Goal: Information Seeking & Learning: Learn about a topic

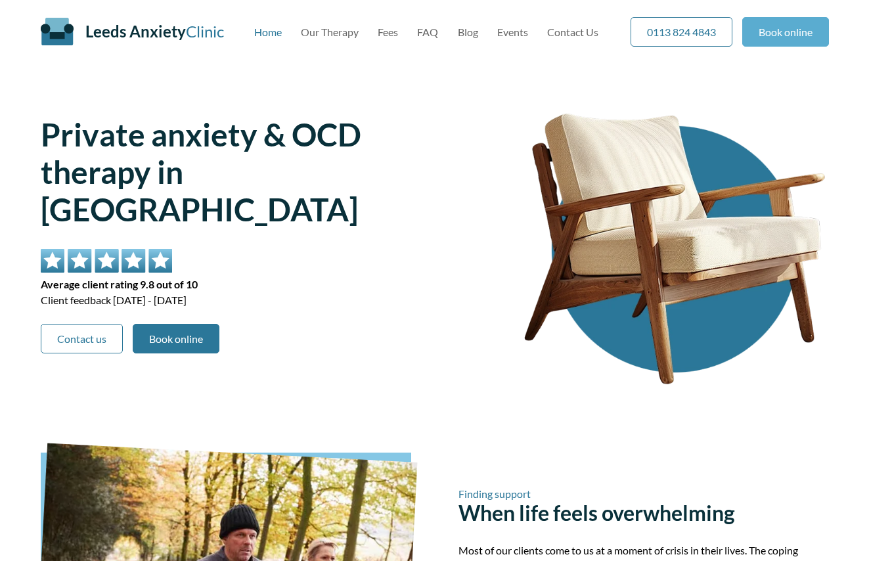
click at [811, 28] on link "Book online" at bounding box center [785, 32] width 87 height 30
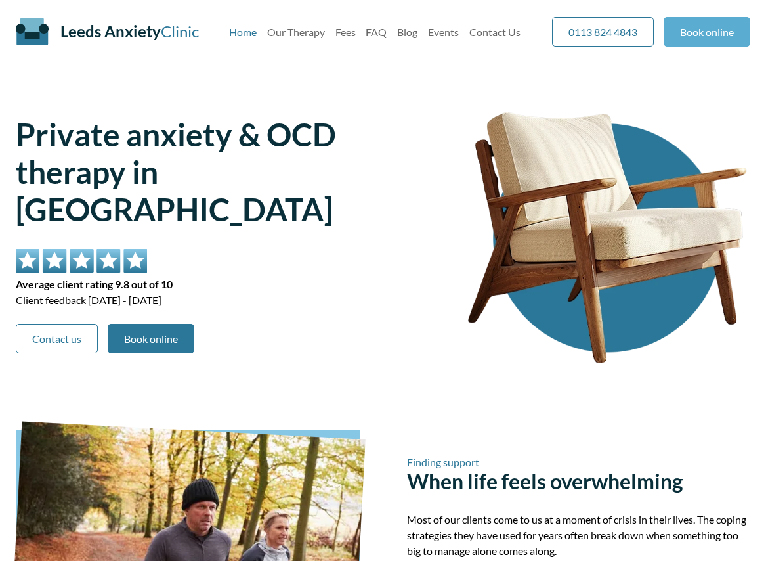
click at [706, 33] on link "Book online" at bounding box center [707, 32] width 87 height 30
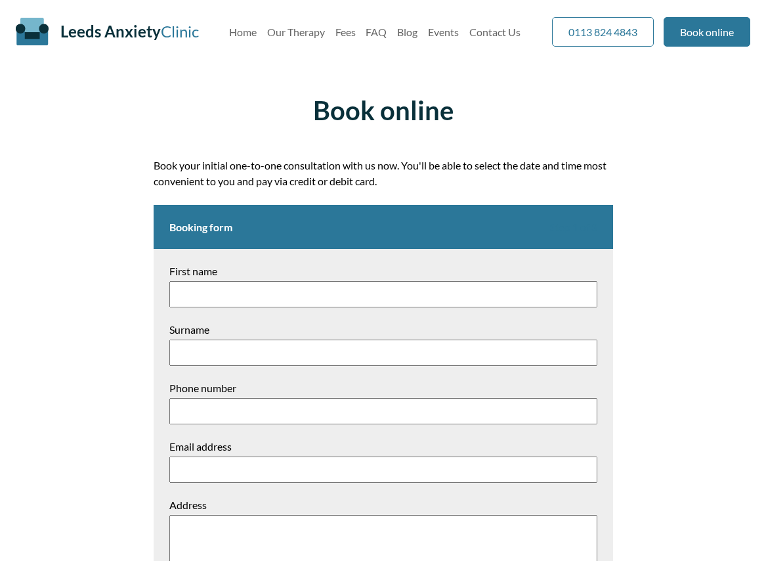
scroll to position [618, 0]
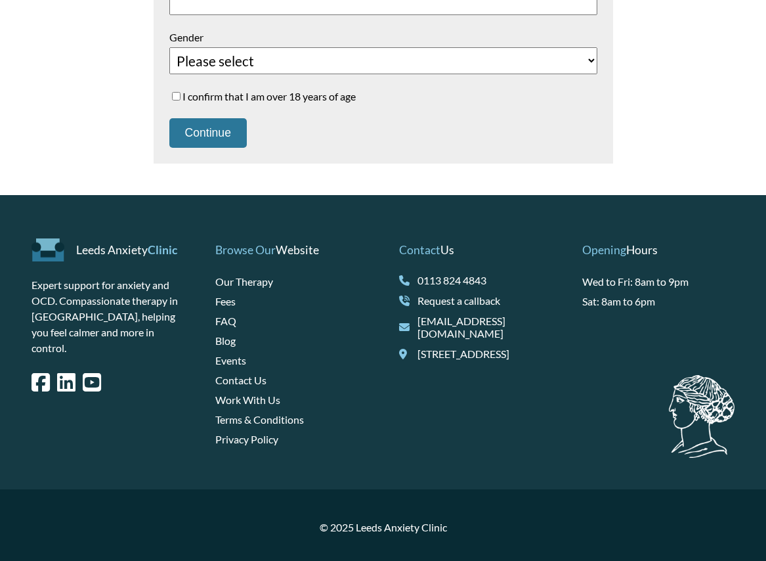
click at [446, 298] on link "Request a callback" at bounding box center [485, 300] width 134 height 12
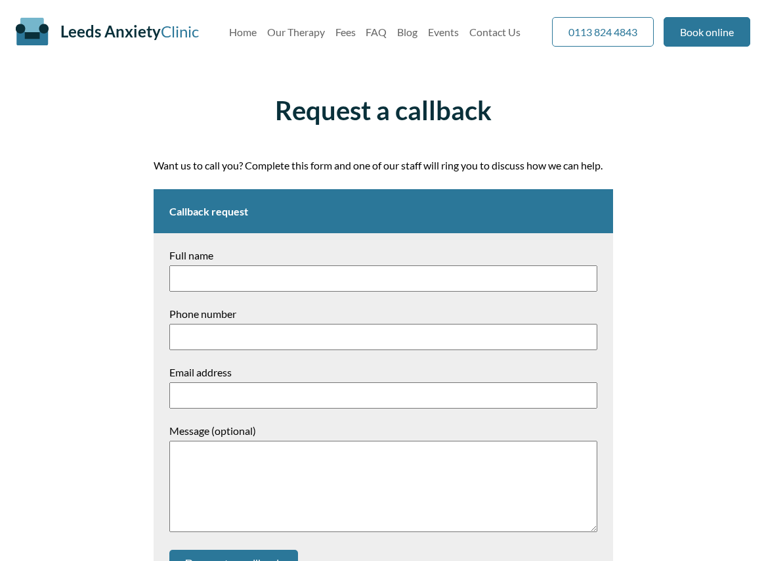
click at [102, 192] on main "Request a callback Want us to call you? Complete this form and one of our staff…" at bounding box center [383, 353] width 766 height 548
click at [405, 32] on link "Blog" at bounding box center [407, 32] width 20 height 12
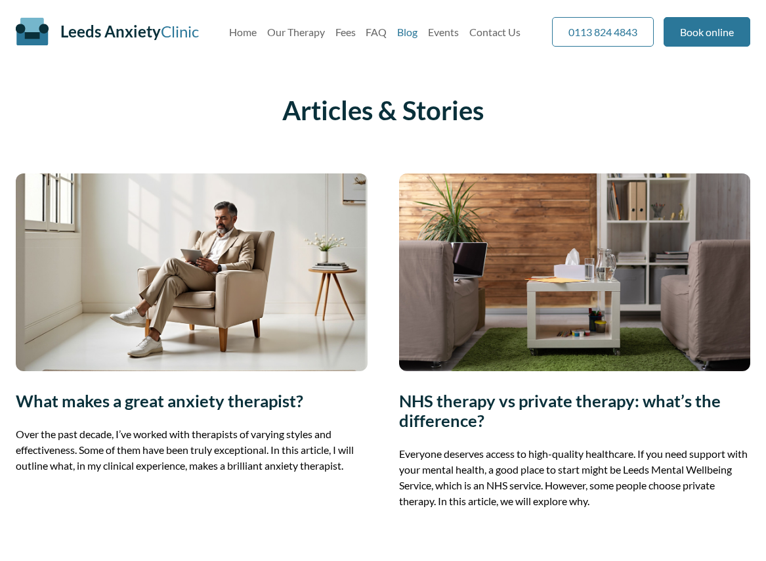
click at [267, 228] on img at bounding box center [192, 272] width 352 height 198
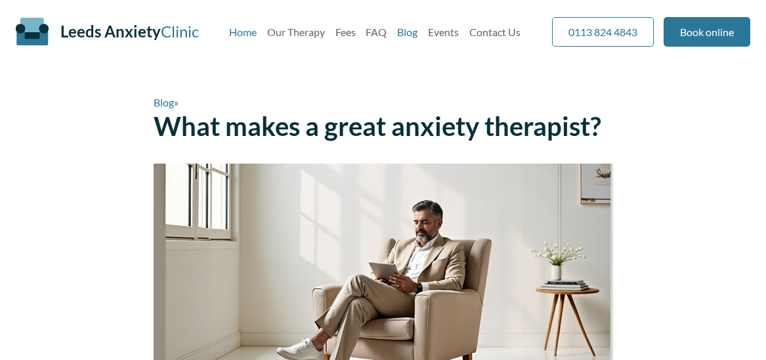
click at [248, 31] on link "Home" at bounding box center [243, 32] width 28 height 12
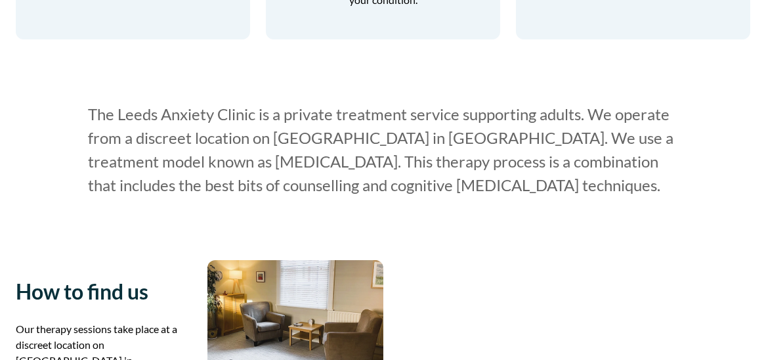
scroll to position [1794, 0]
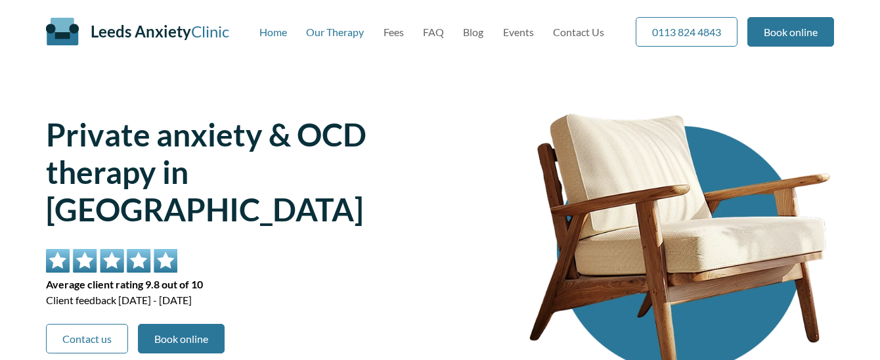
click at [341, 28] on link "Our Therapy" at bounding box center [335, 32] width 58 height 12
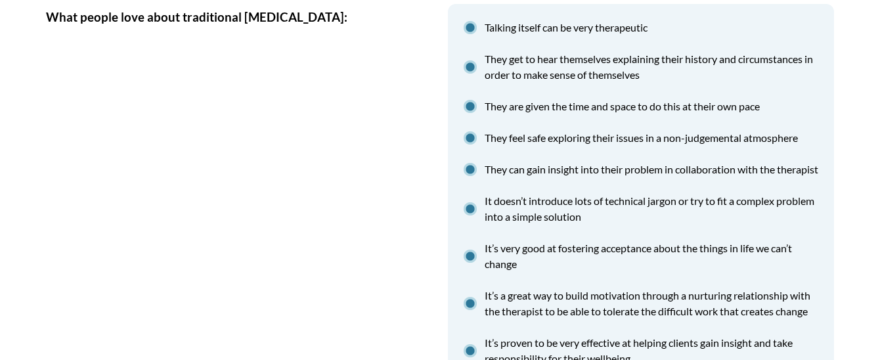
scroll to position [860, 0]
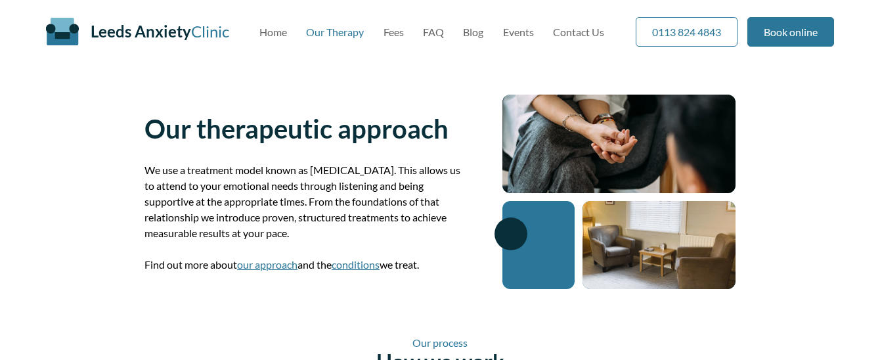
click at [189, 30] on span "Leeds Anxiety" at bounding box center [141, 31] width 100 height 19
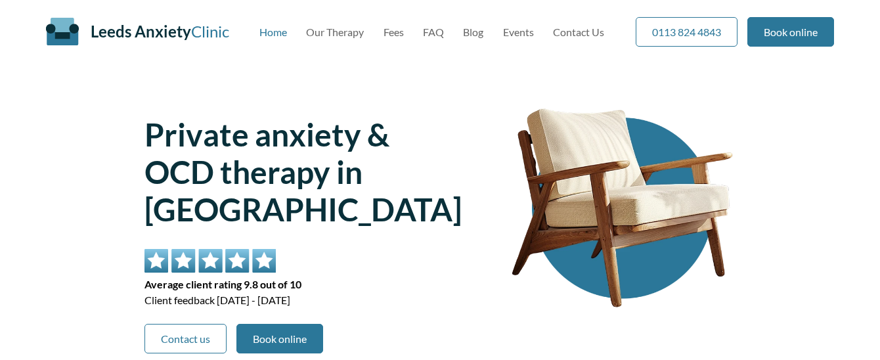
click at [272, 32] on link "Home" at bounding box center [273, 32] width 28 height 12
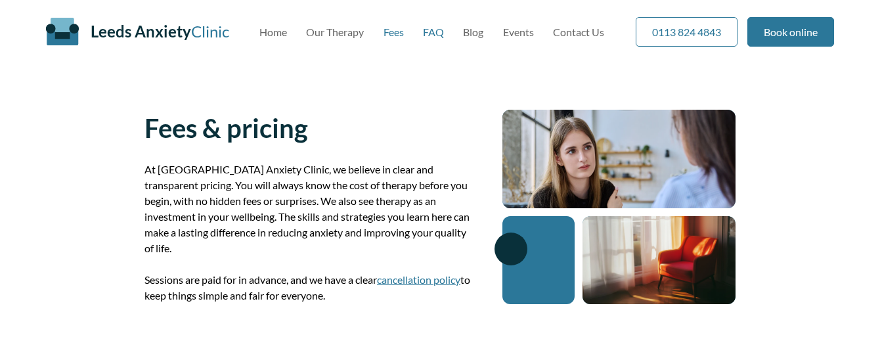
click at [435, 31] on link "FAQ" at bounding box center [433, 32] width 21 height 12
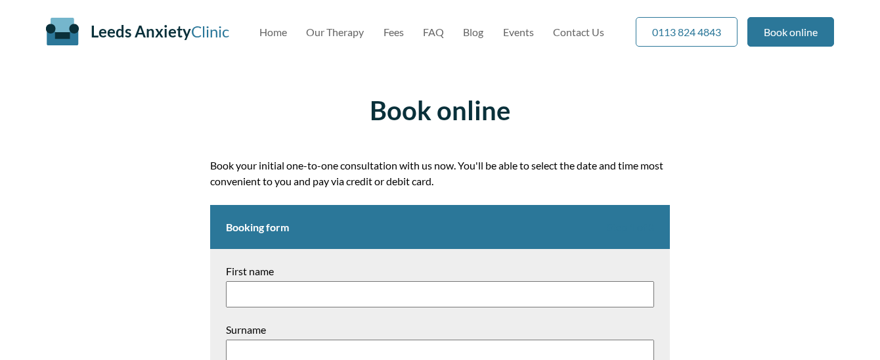
click at [327, 39] on div "Leeds Anxiety Clinic Skip to main content Home Our Therapy Fees FAQ Blog Events…" at bounding box center [440, 31] width 788 height 63
click at [341, 30] on link "Our Therapy" at bounding box center [335, 32] width 58 height 12
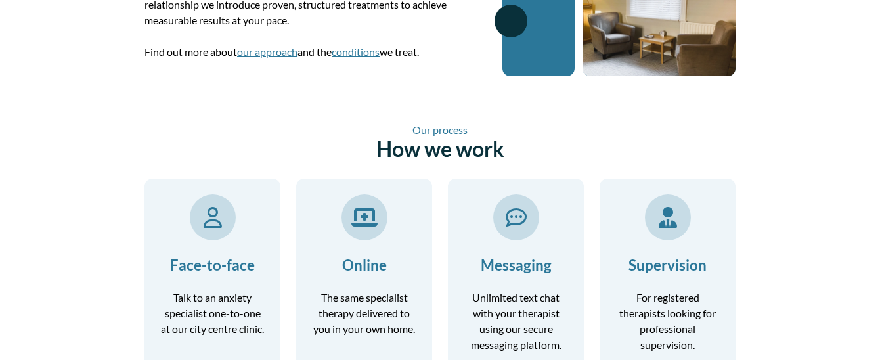
scroll to position [233, 0]
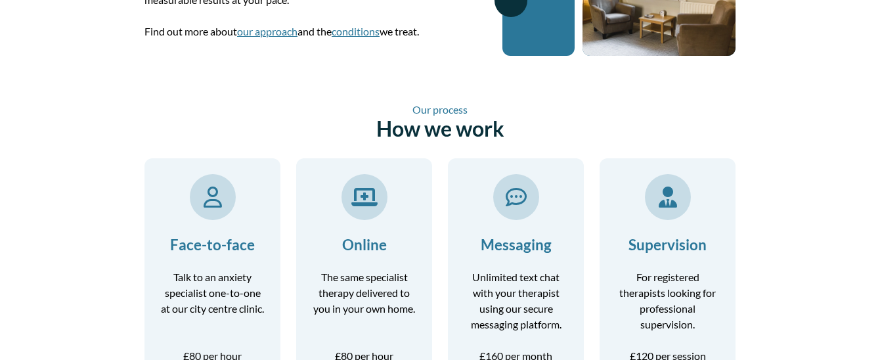
click at [534, 194] on div at bounding box center [516, 197] width 46 height 46
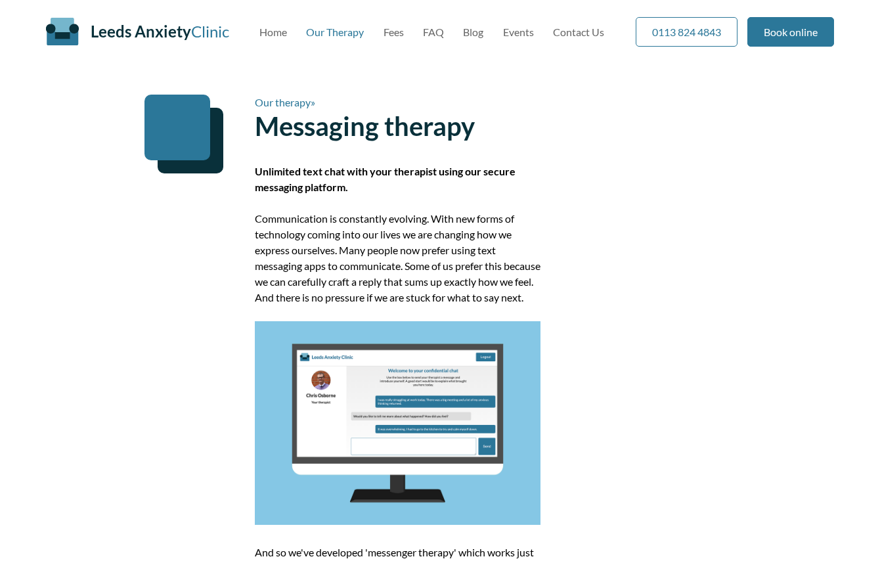
click at [333, 32] on link "Our Therapy" at bounding box center [335, 32] width 58 height 12
